Goal: Transaction & Acquisition: Purchase product/service

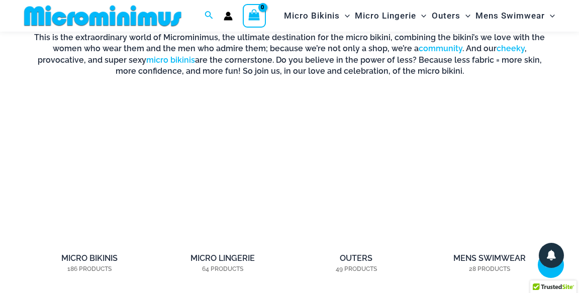
scroll to position [609, 0]
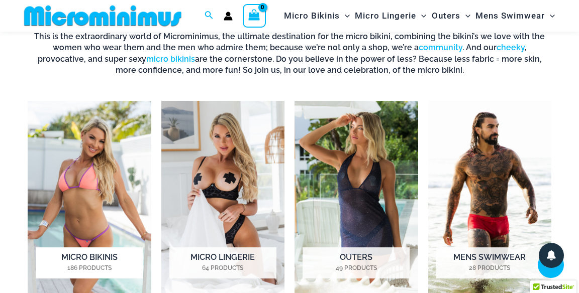
click at [58, 260] on h2 "Micro Bikinis 186 Products" at bounding box center [89, 263] width 107 height 31
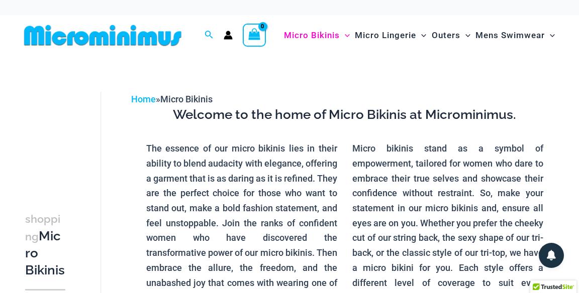
scroll to position [108, 0]
